Goal: Find contact information: Find contact information

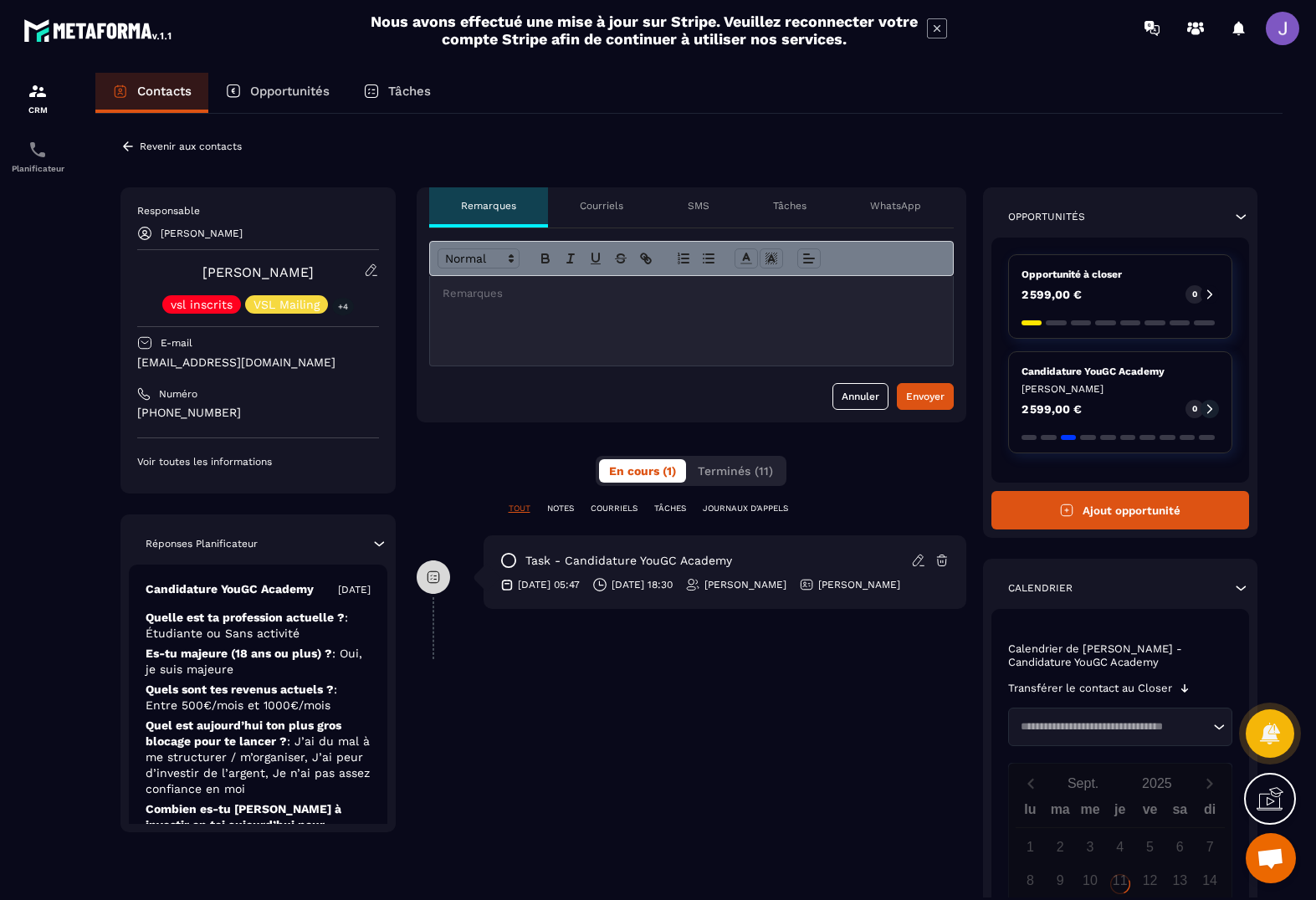
click at [114, 415] on div "Revenir aux contacts Responsable [PERSON_NAME] [PERSON_NAME] vsl inscrits VSL M…" at bounding box center [688, 639] width 1187 height 1051
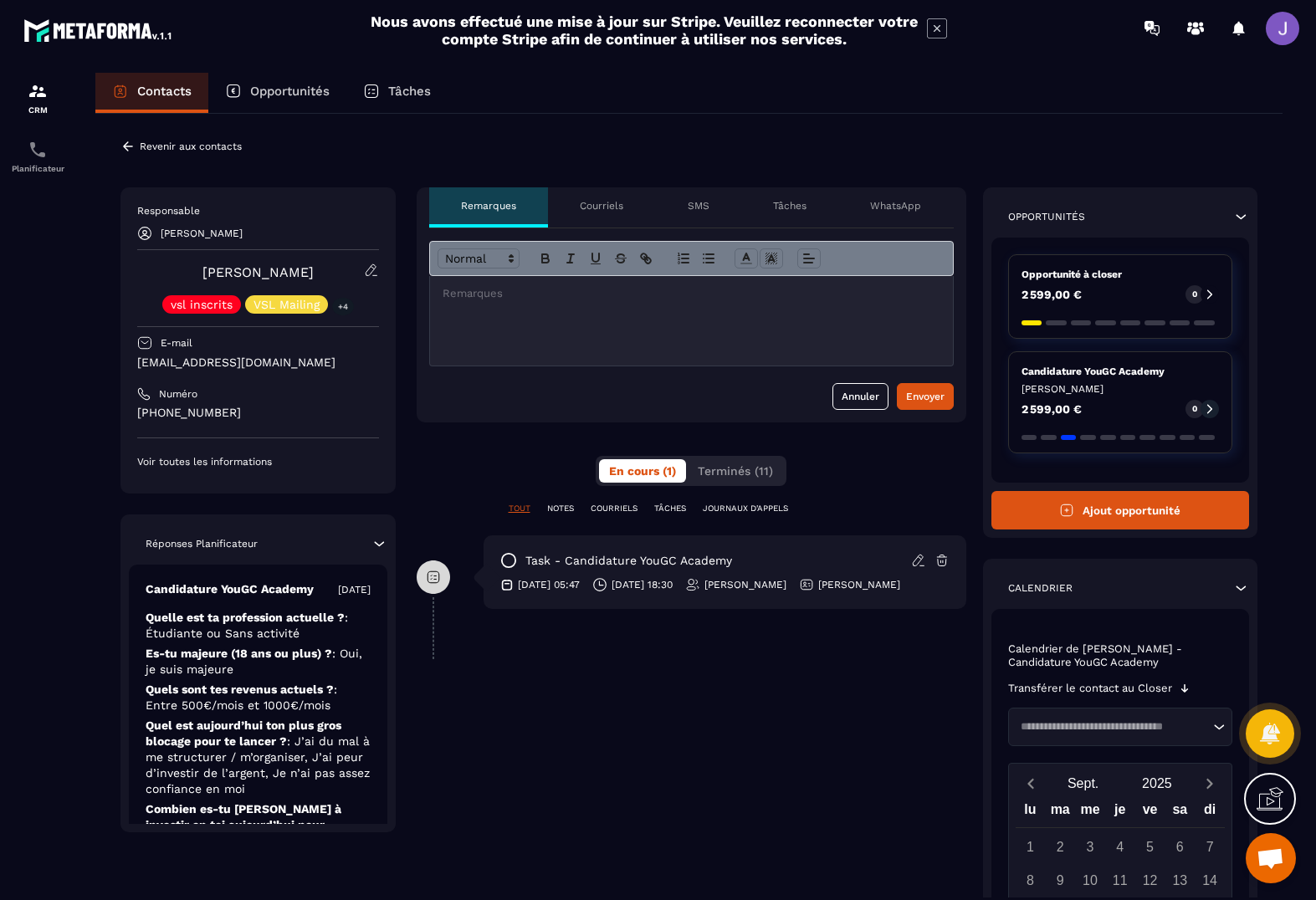
click at [195, 415] on p "[PHONE_NUMBER]" at bounding box center [257, 412] width 241 height 16
drag, startPoint x: 285, startPoint y: 413, endPoint x: 132, endPoint y: 416, distance: 153.0
click at [133, 416] on div "Responsable [PERSON_NAME] [PERSON_NAME] vsl inscrits VSL Mailing +4 E-mail [EMA…" at bounding box center [258, 340] width 275 height 306
copy p "[PHONE_NUMBER]"
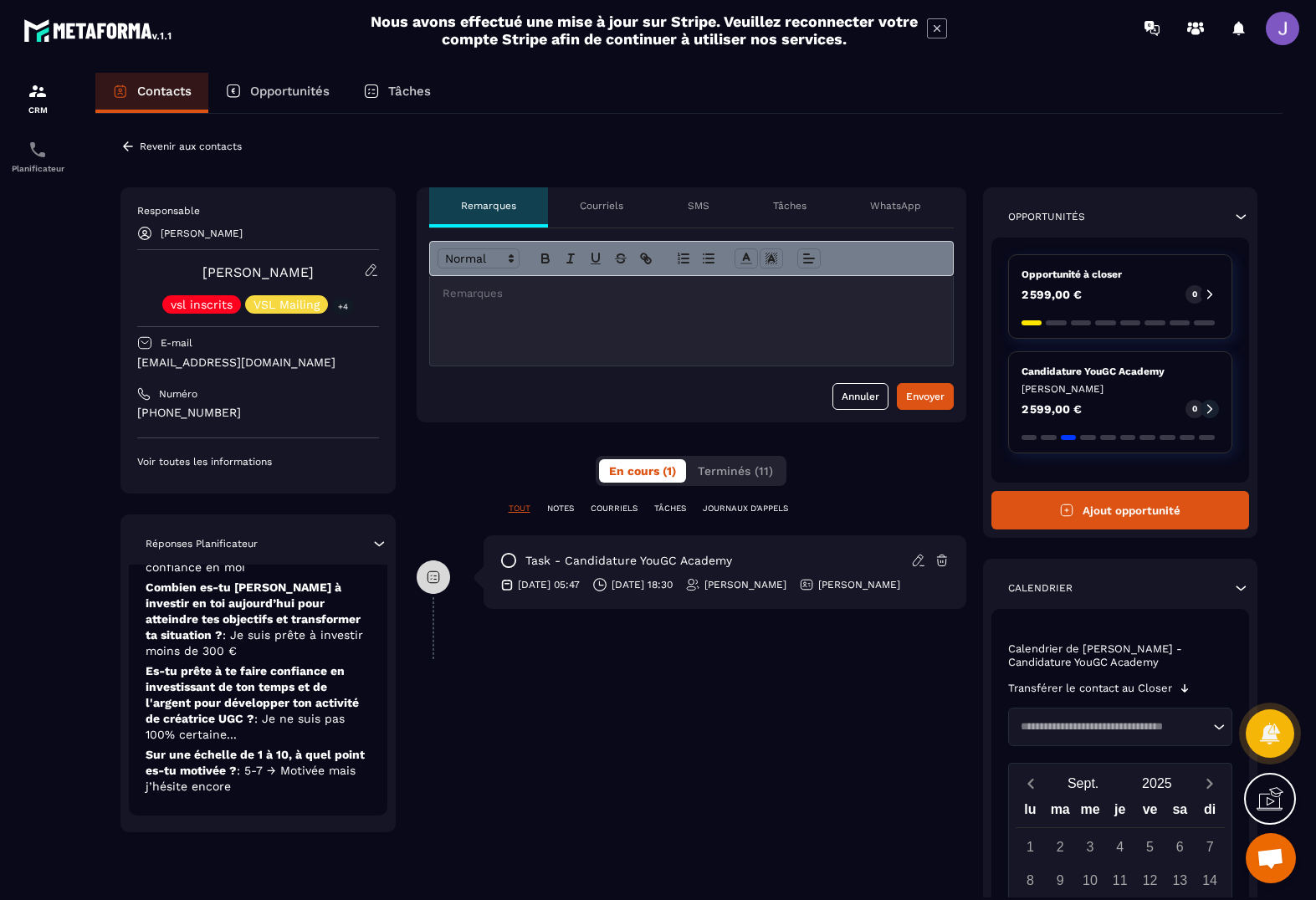
scroll to position [222, 0]
click at [182, 150] on p "Revenir aux contacts" at bounding box center [190, 146] width 102 height 12
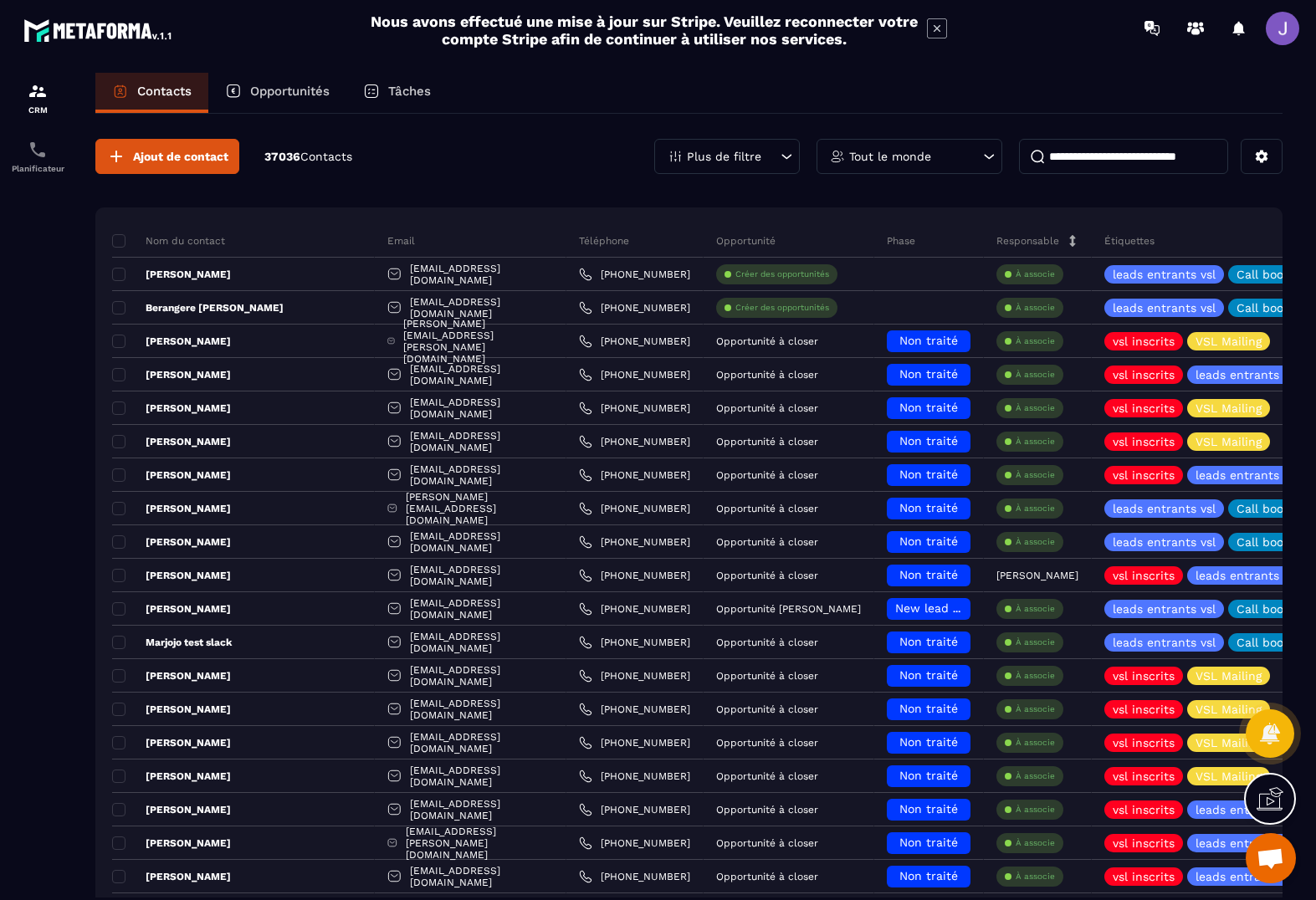
click at [1121, 162] on input at bounding box center [1123, 156] width 209 height 35
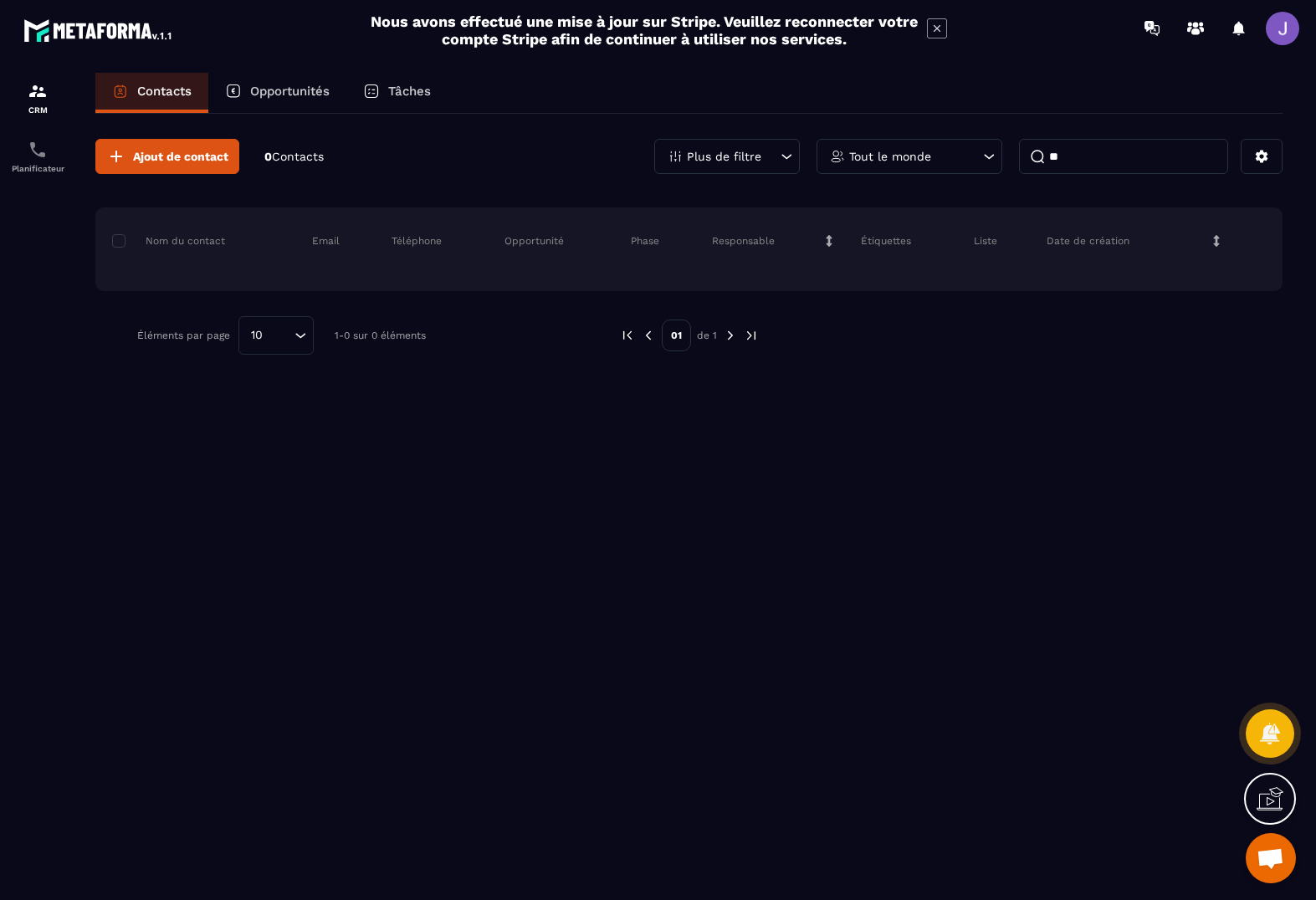
type input "*"
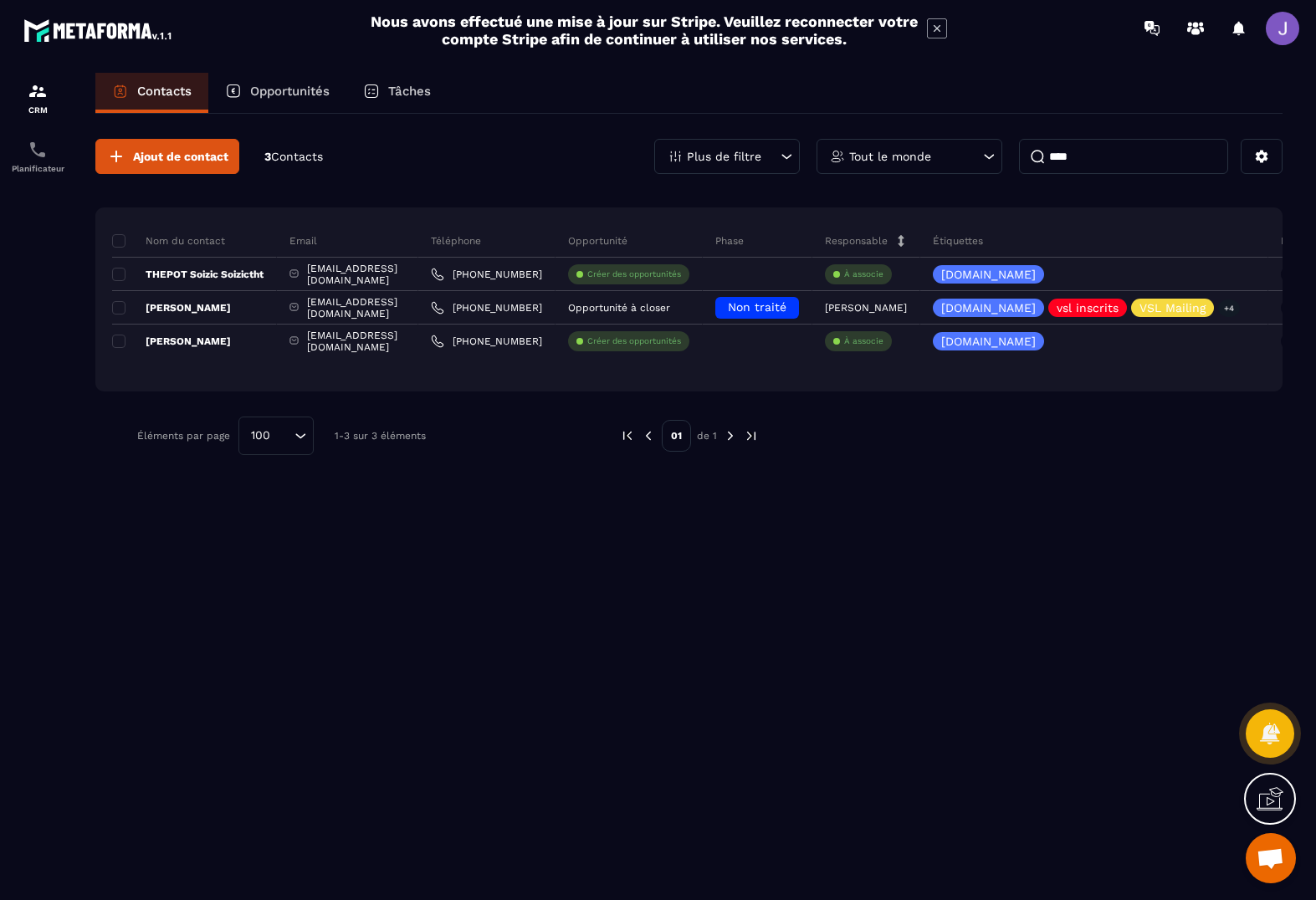
type input "****"
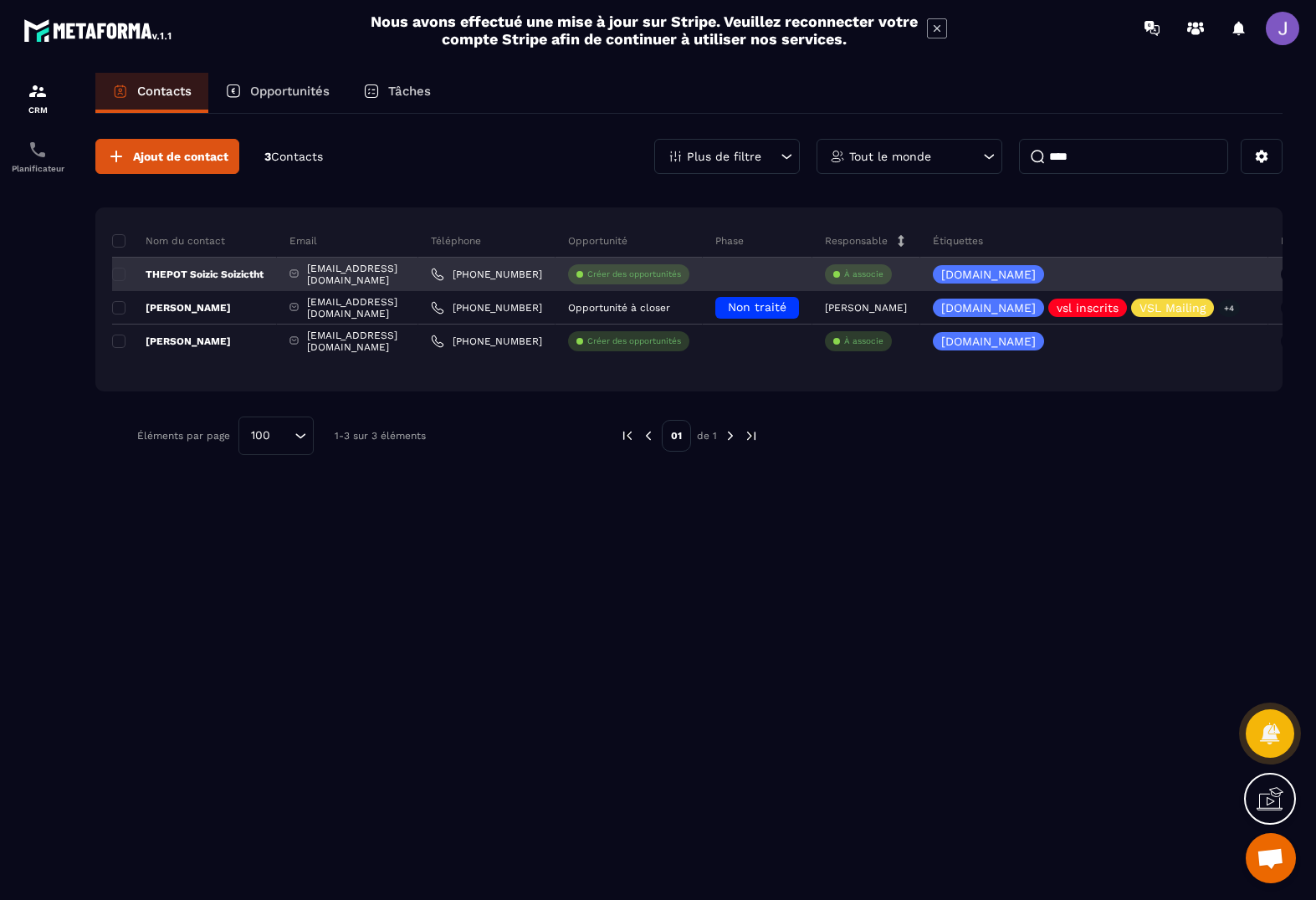
drag, startPoint x: 1010, startPoint y: 172, endPoint x: 245, endPoint y: 279, distance: 772.4
click at [245, 279] on p "THEPOT Soizic Soizictht" at bounding box center [187, 274] width 151 height 14
